Goal: Find specific page/section: Find specific page/section

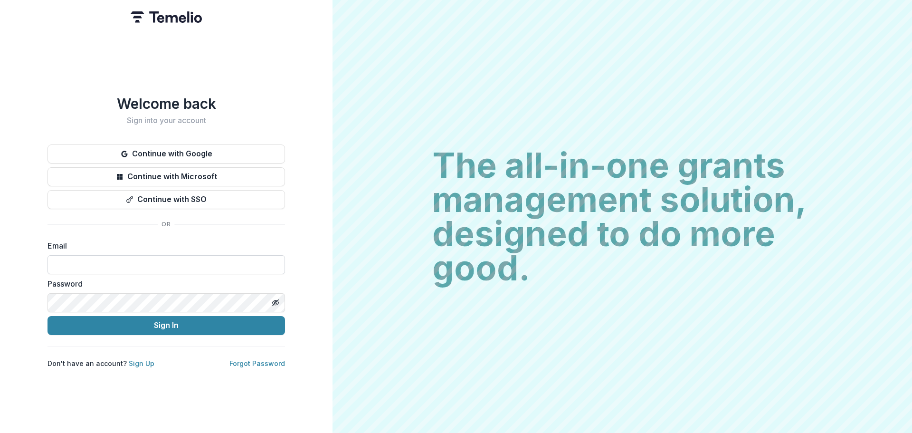
click at [127, 264] on input at bounding box center [165, 264] width 237 height 19
type input "**********"
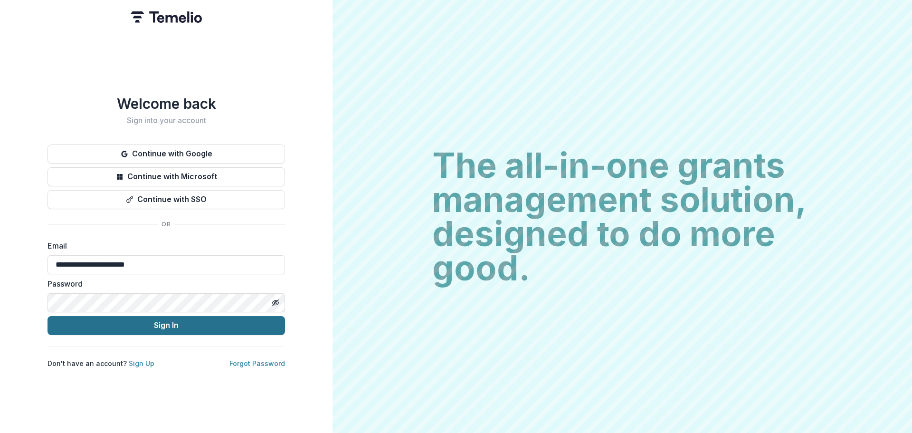
click at [141, 321] on button "Sign In" at bounding box center [165, 325] width 237 height 19
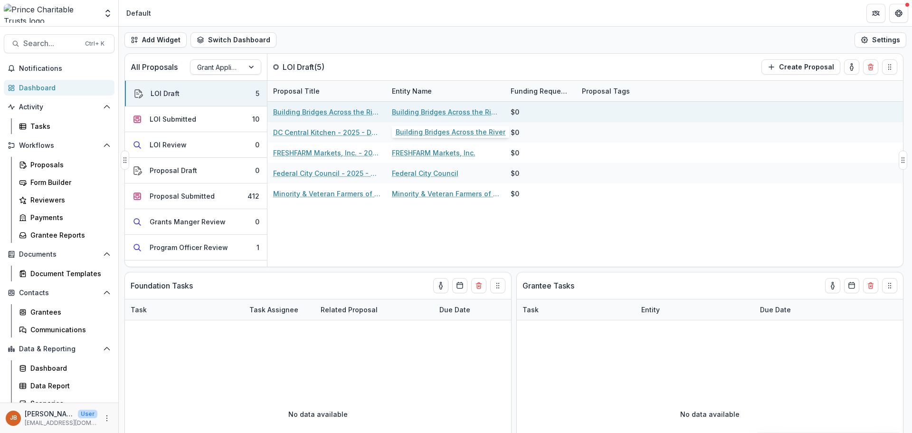
click at [444, 112] on link "Building Bridges Across the River" at bounding box center [445, 112] width 107 height 10
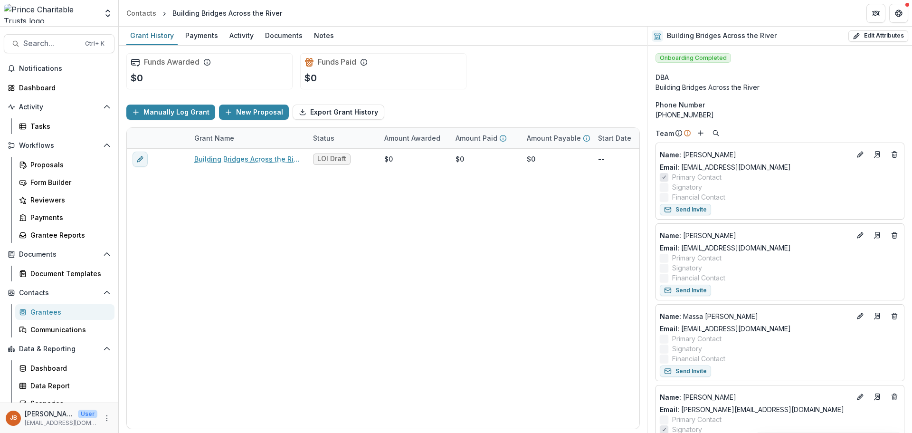
click at [44, 310] on div "Grantees" at bounding box center [68, 312] width 76 height 10
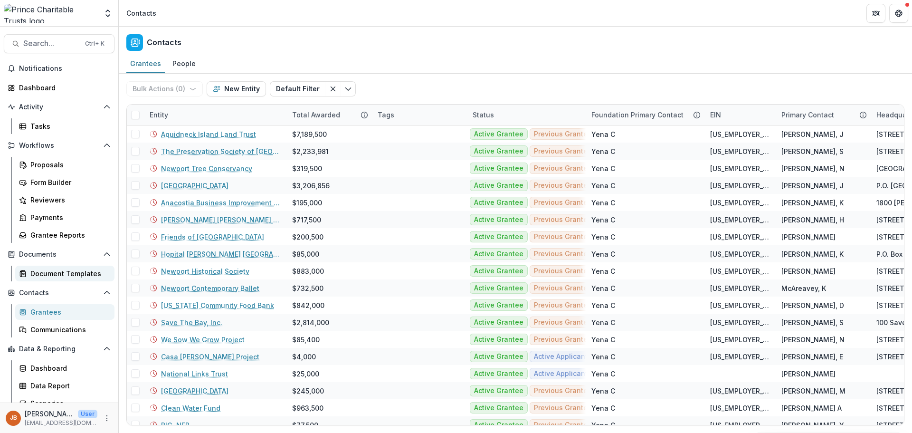
click at [55, 273] on div "Document Templates" at bounding box center [68, 273] width 76 height 10
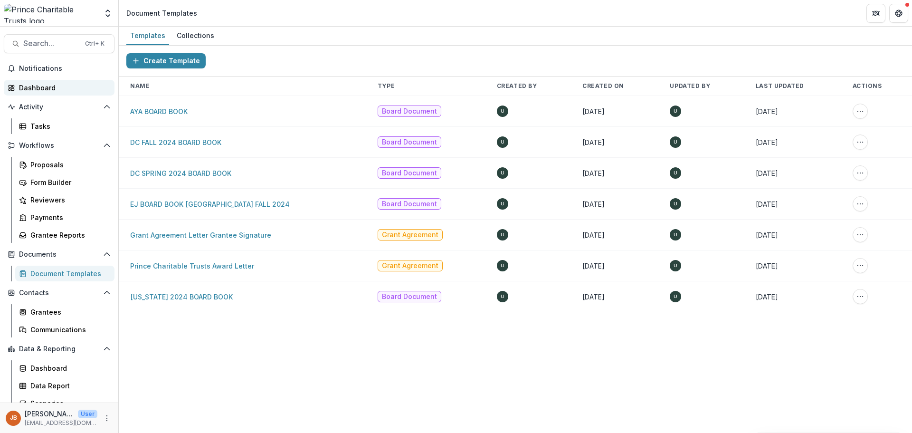
click at [33, 84] on div "Dashboard" at bounding box center [63, 88] width 88 height 10
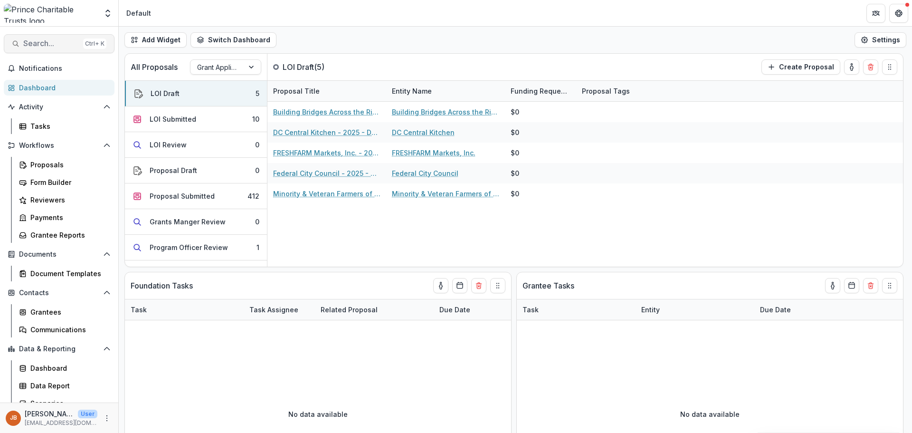
click at [32, 41] on span "Search..." at bounding box center [51, 43] width 56 height 9
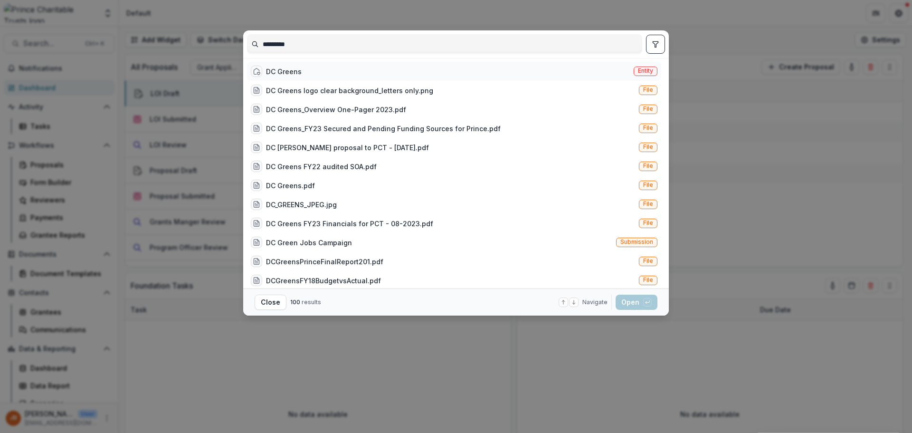
type input "*********"
click at [284, 72] on div "DC Greens" at bounding box center [284, 71] width 36 height 10
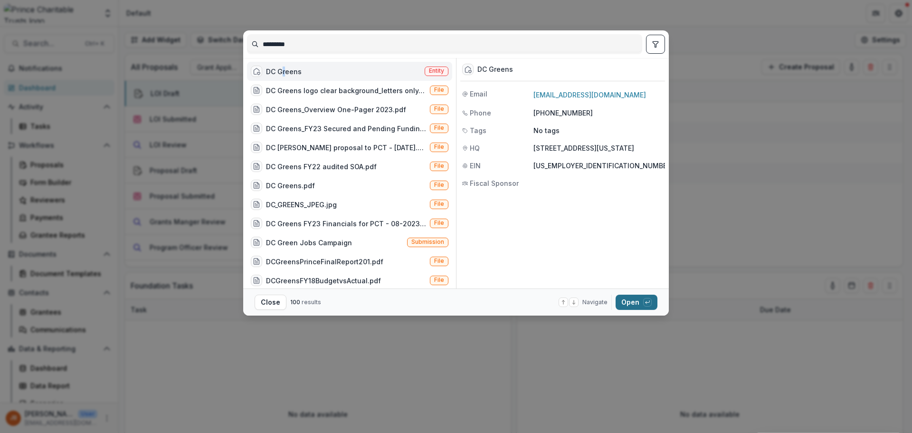
click at [627, 301] on button "Open with enter key" at bounding box center [636, 301] width 42 height 15
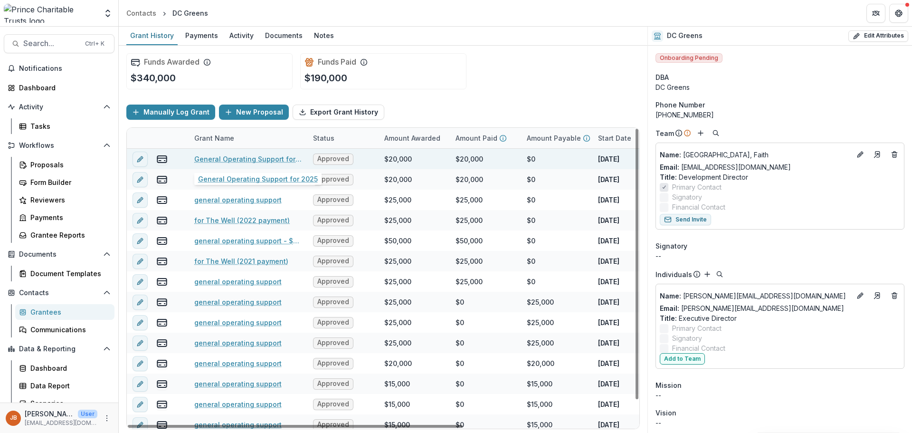
click at [255, 160] on link "General Operating Support for 2025" at bounding box center [247, 159] width 107 height 10
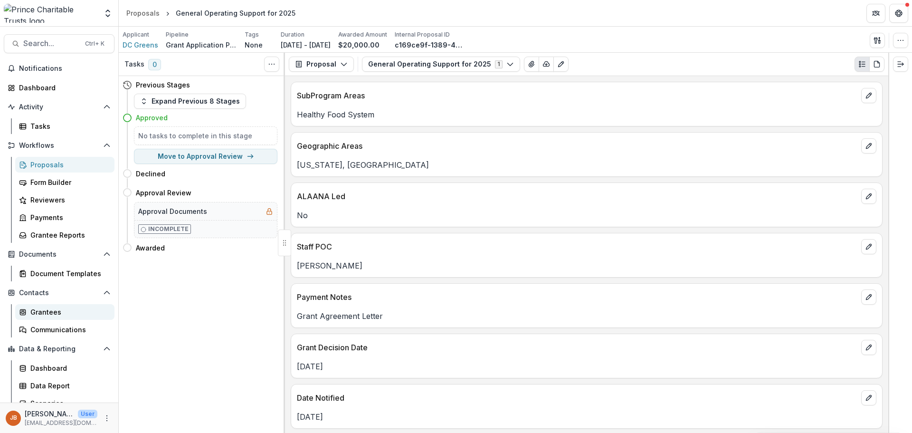
click at [48, 311] on div "Grantees" at bounding box center [68, 312] width 76 height 10
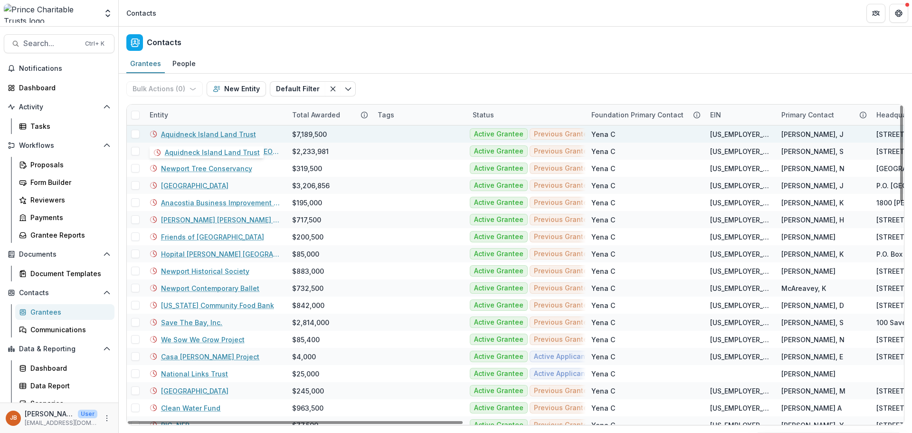
click at [195, 135] on link "Aquidneck Island Land Trust" at bounding box center [208, 134] width 95 height 10
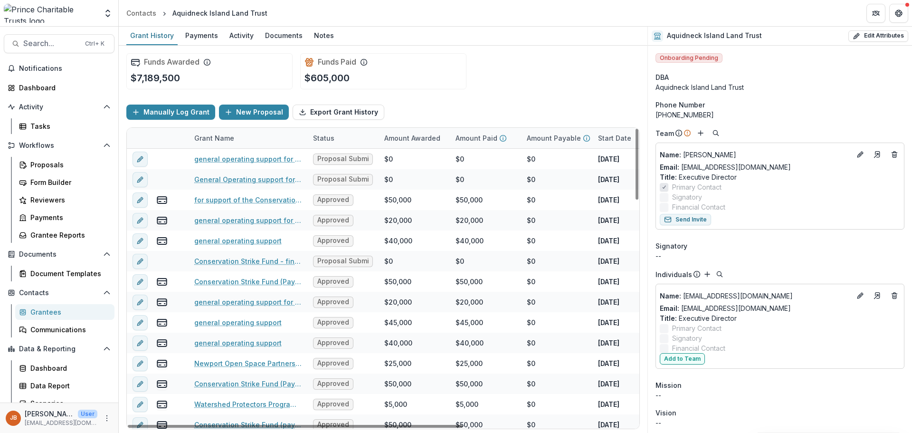
click at [43, 312] on div "Grantees" at bounding box center [68, 312] width 76 height 10
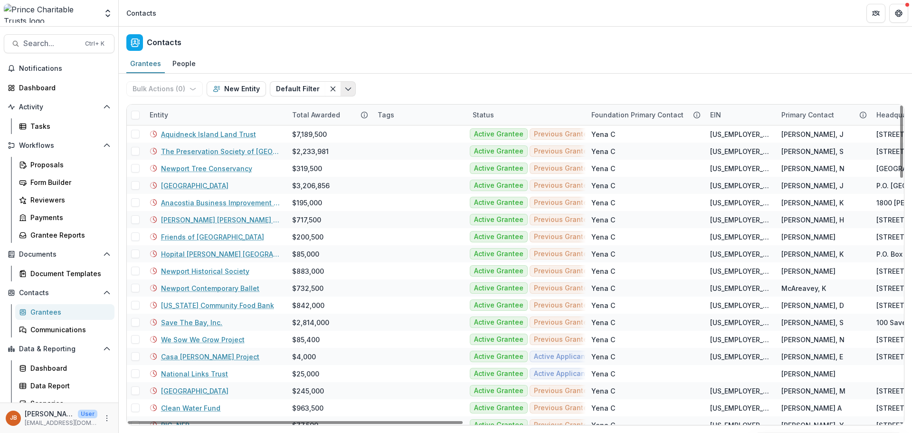
click at [344, 88] on icon "Toggle menu" at bounding box center [348, 89] width 8 height 8
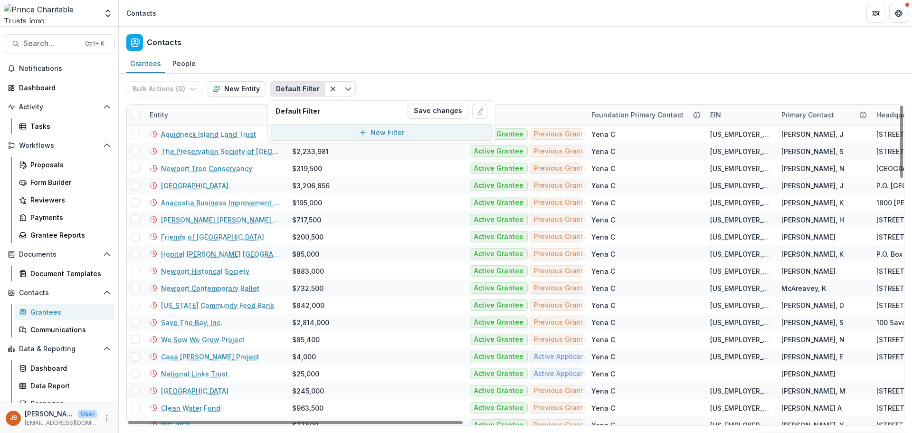
click at [375, 134] on div "New Filter" at bounding box center [387, 132] width 34 height 10
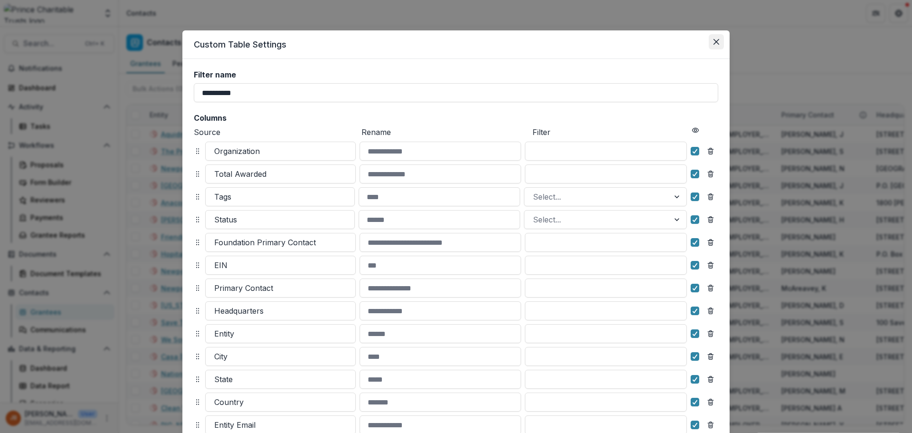
click at [713, 38] on button "Close" at bounding box center [715, 41] width 15 height 15
